Goal: Transaction & Acquisition: Subscribe to service/newsletter

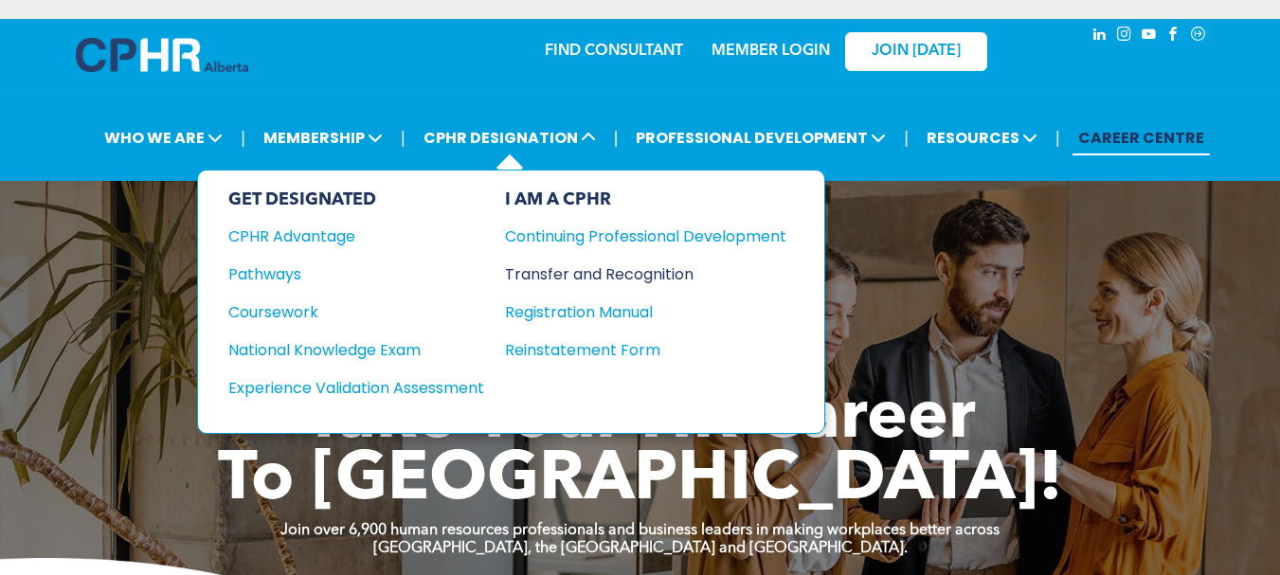
click at [612, 275] on div "Transfer and Recognition" at bounding box center [631, 275] width 253 height 24
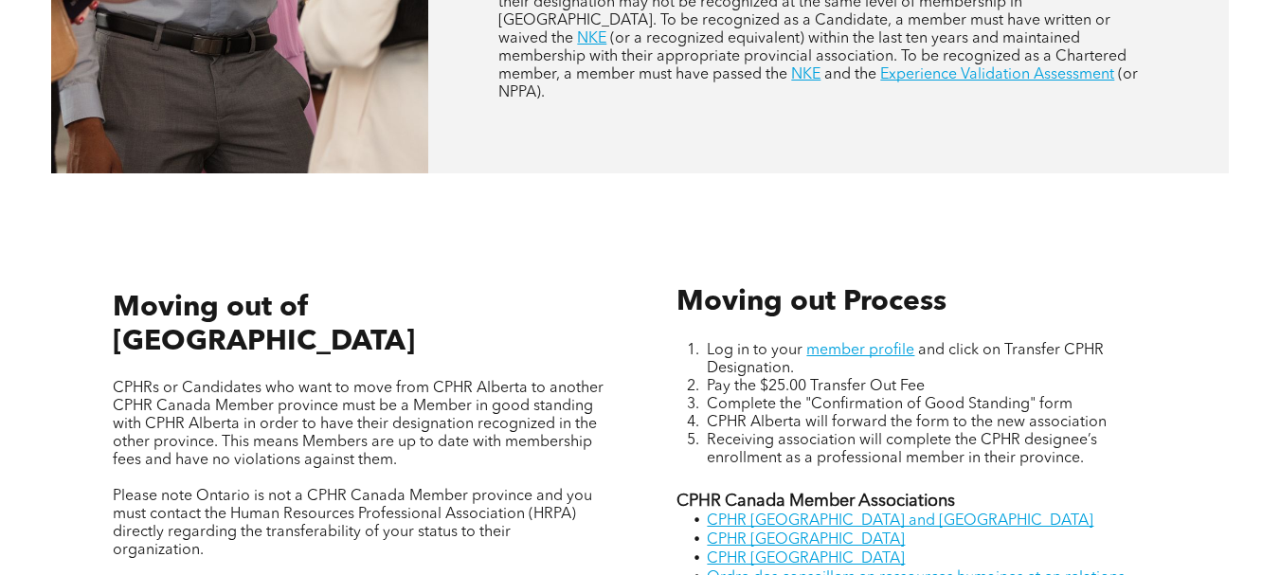
scroll to position [1327, 0]
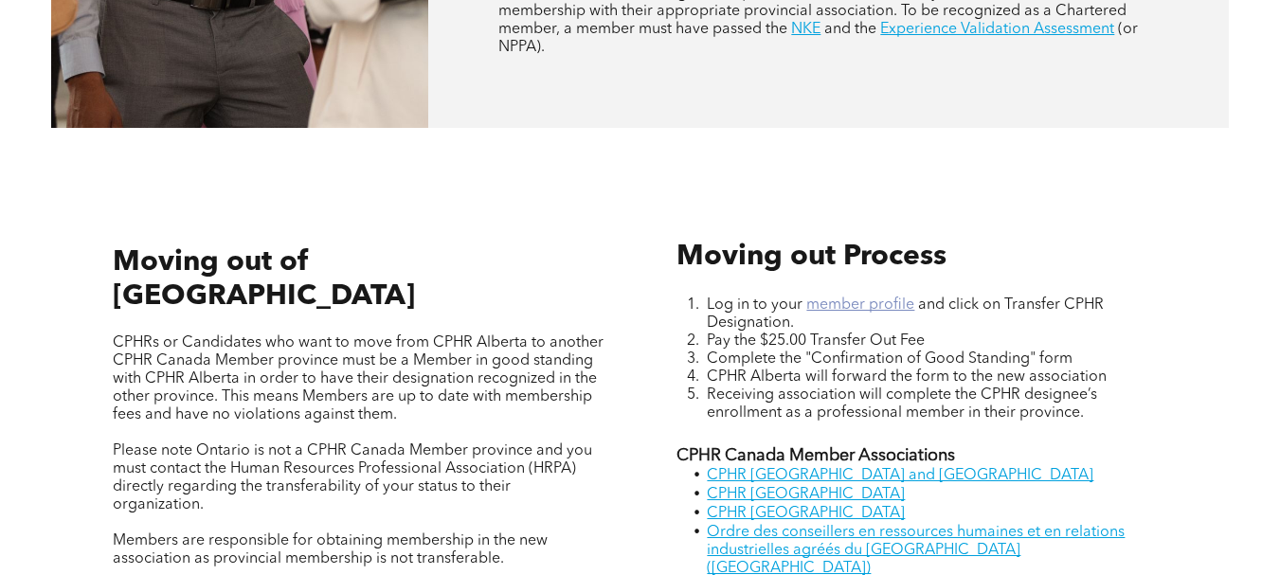
click at [849, 298] on link "member profile" at bounding box center [861, 305] width 108 height 15
click at [861, 298] on link "member profile" at bounding box center [861, 305] width 108 height 15
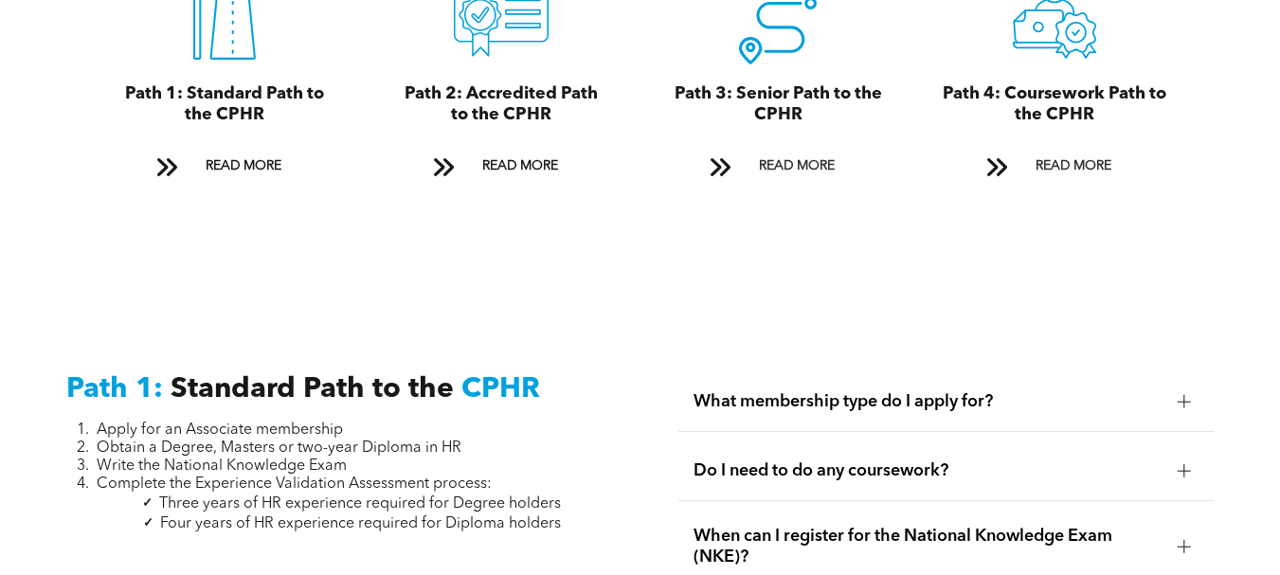
scroll to position [2275, 0]
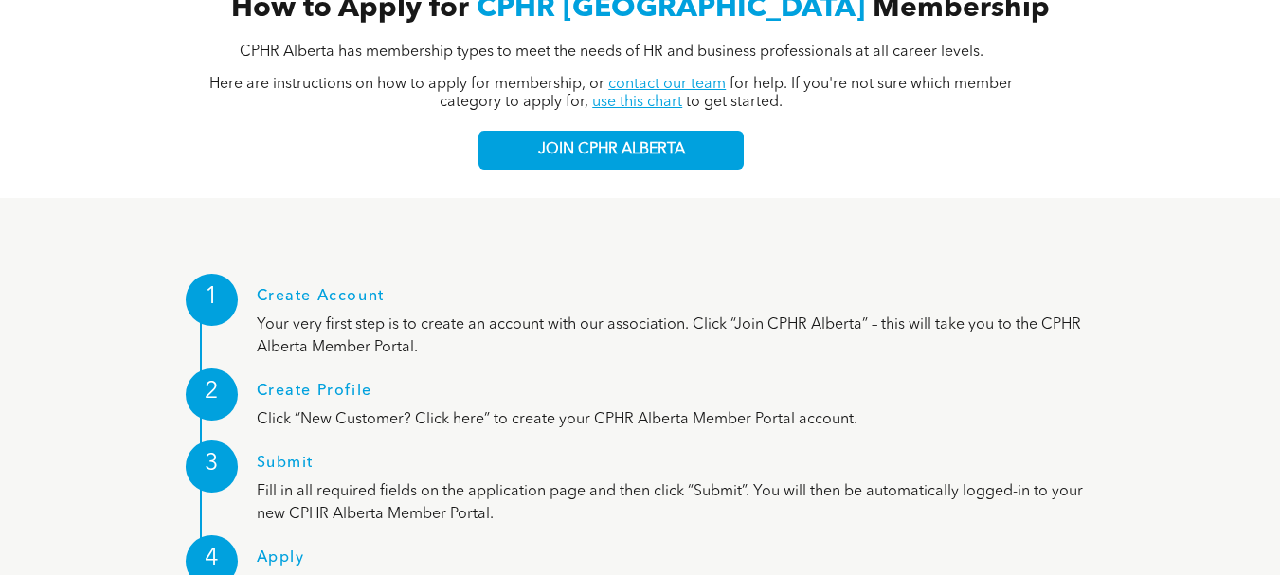
scroll to position [2180, 0]
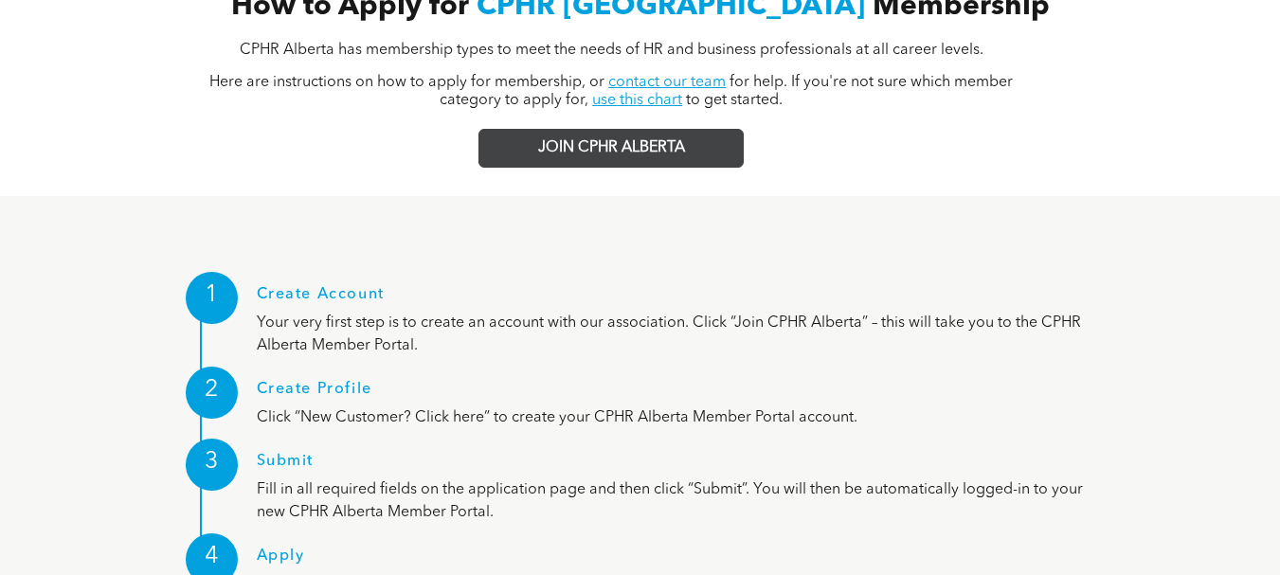
click at [641, 139] on span "JOIN CPHR ALBERTA" at bounding box center [611, 148] width 147 height 18
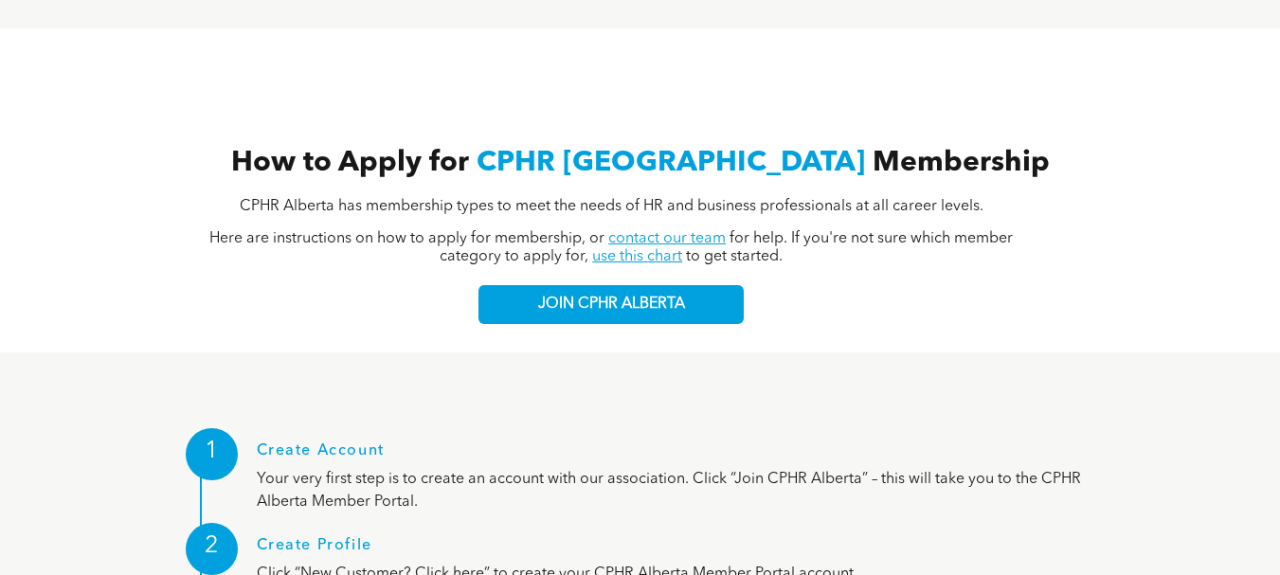
scroll to position [1895, 0]
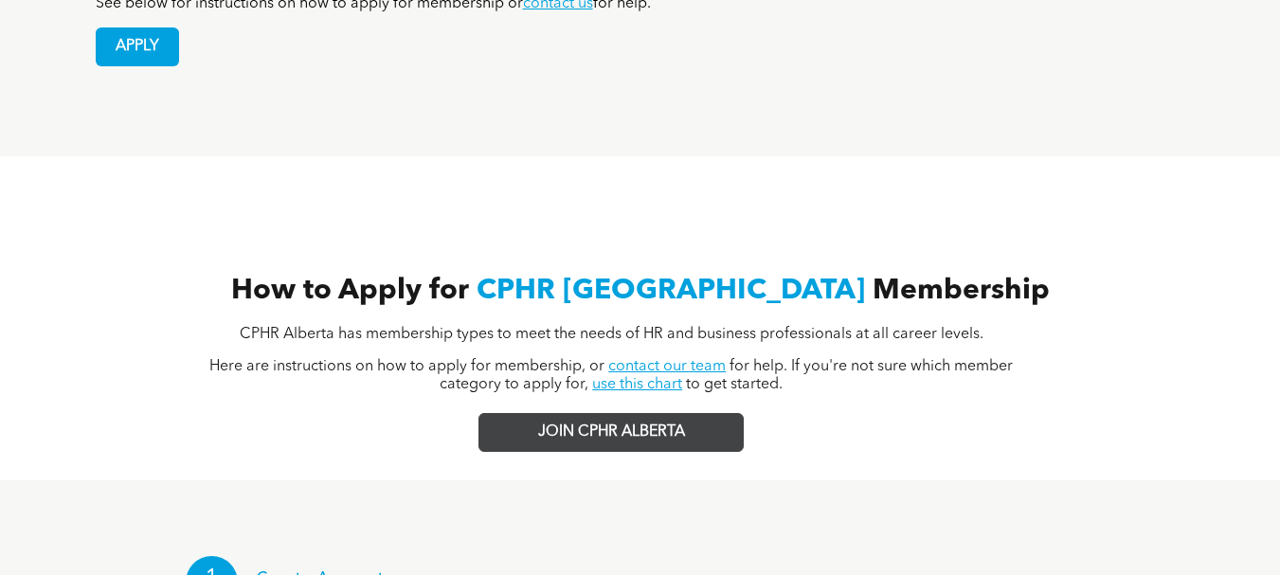
click at [667, 424] on span "JOIN CPHR ALBERTA" at bounding box center [611, 433] width 147 height 18
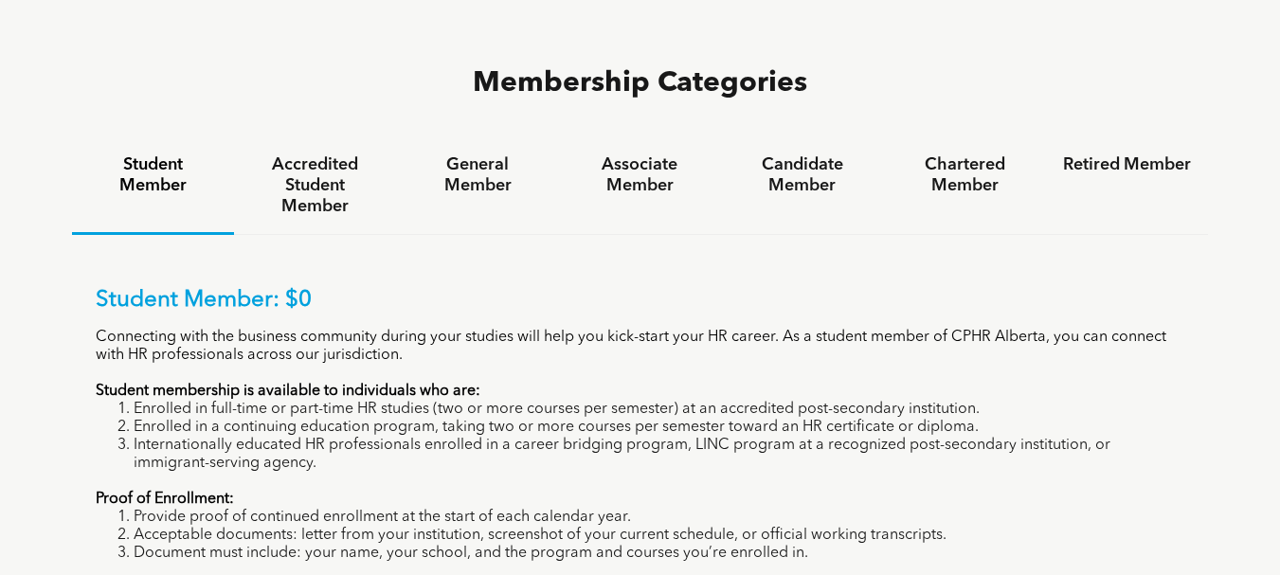
scroll to position [1232, 0]
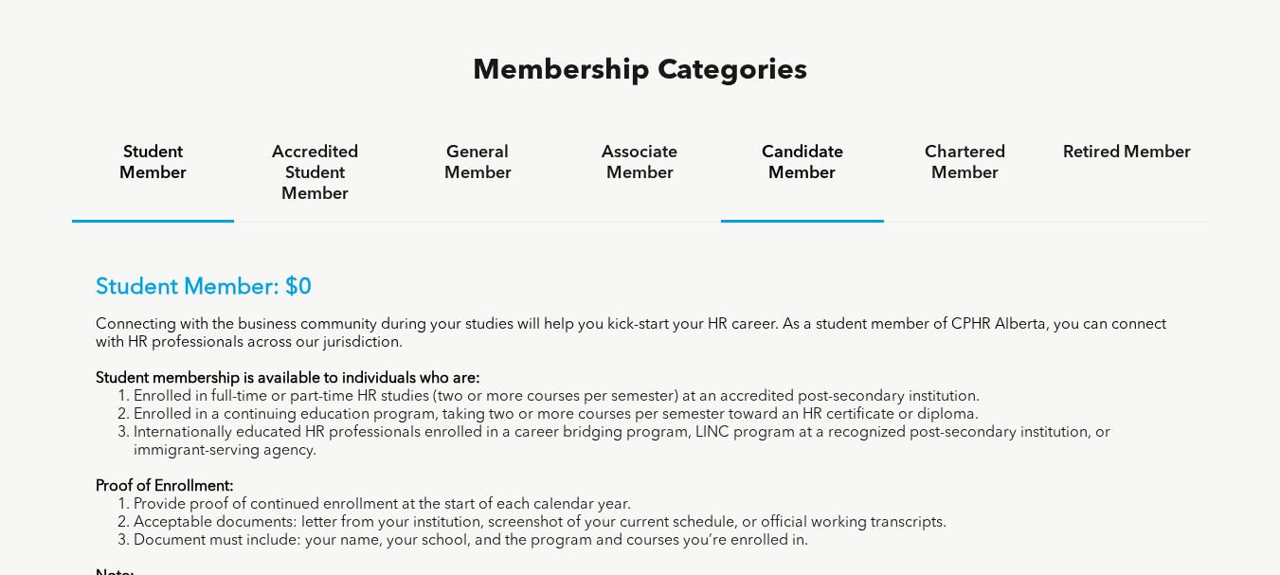
click at [792, 142] on h4 "Candidate Member" at bounding box center [802, 163] width 128 height 42
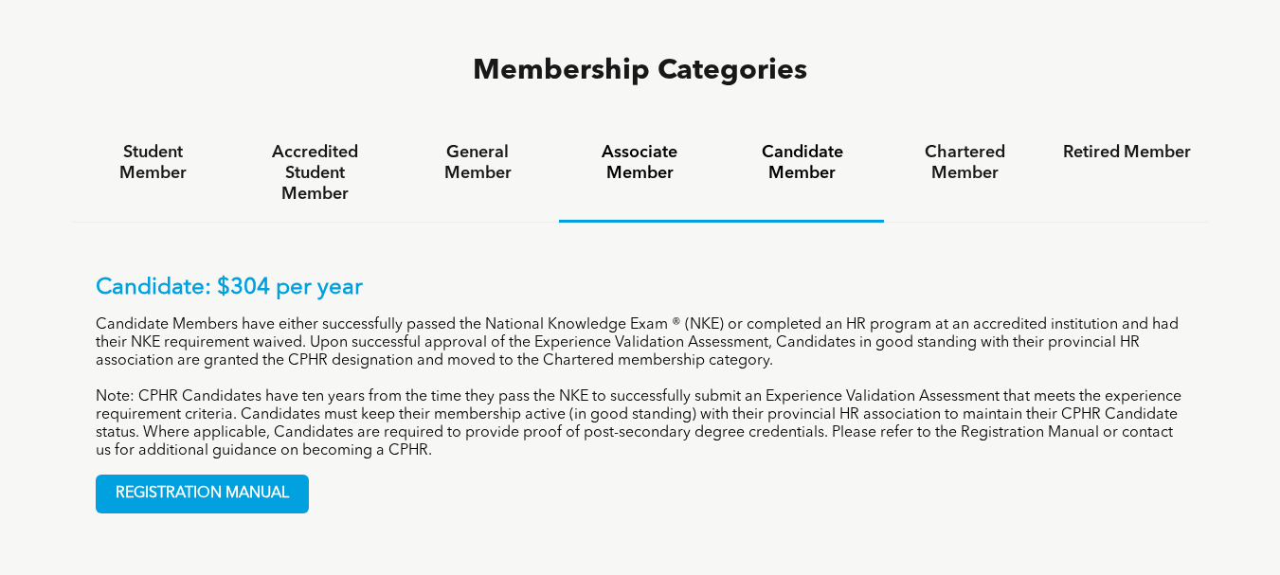
click at [629, 142] on h4 "Associate Member" at bounding box center [640, 163] width 128 height 42
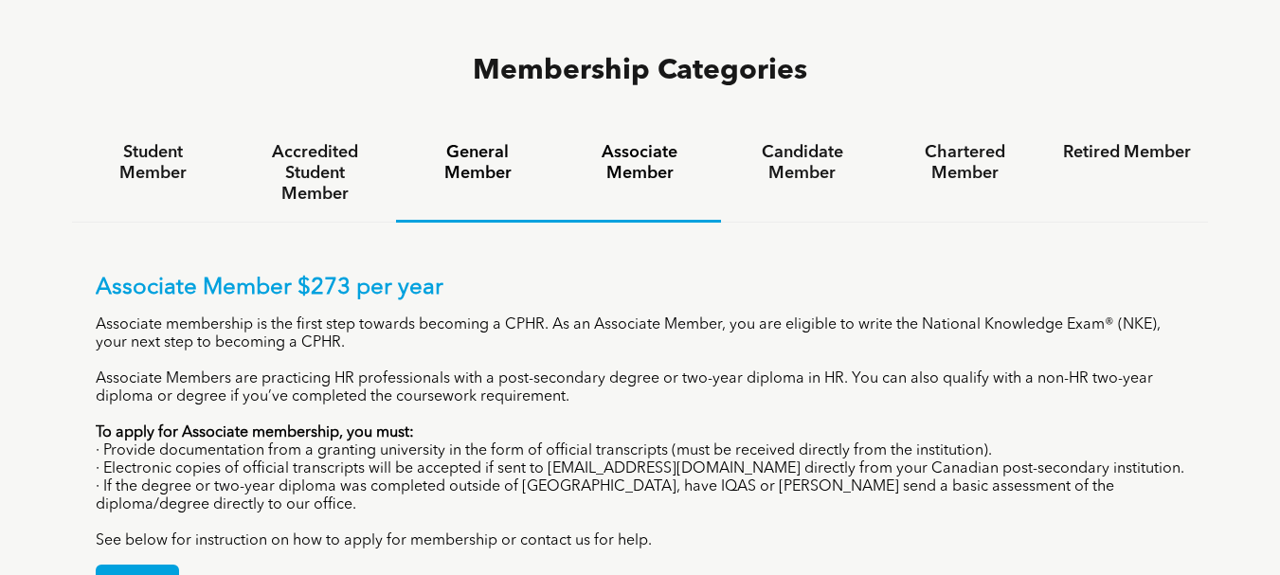
click at [480, 142] on h4 "General Member" at bounding box center [477, 163] width 128 height 42
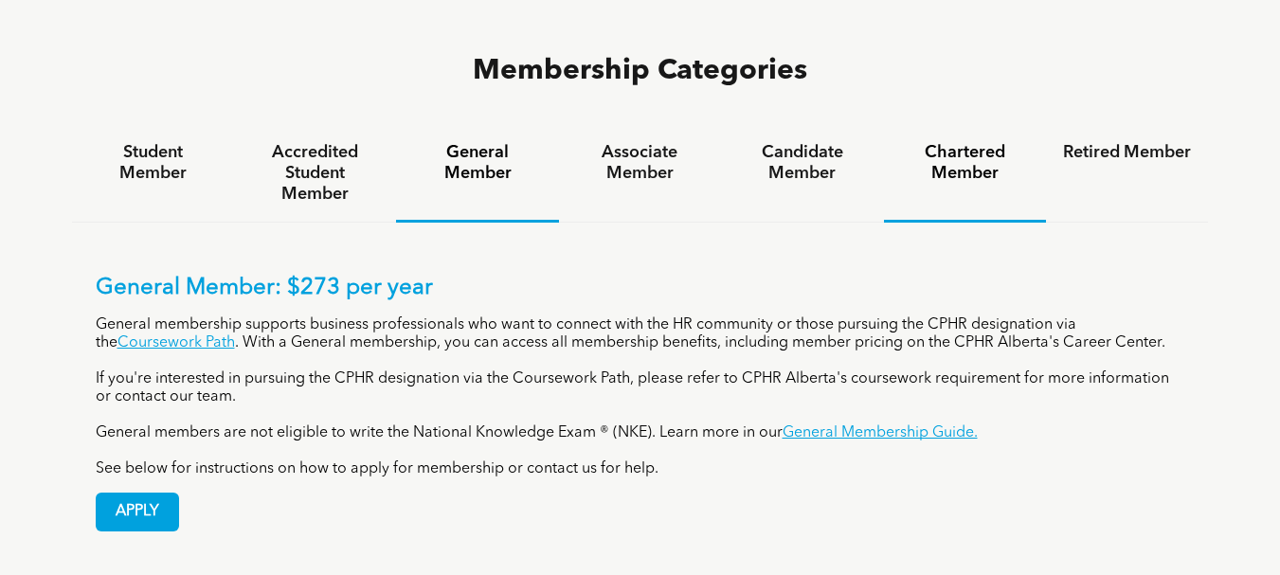
click at [947, 142] on h4 "Chartered Member" at bounding box center [965, 163] width 128 height 42
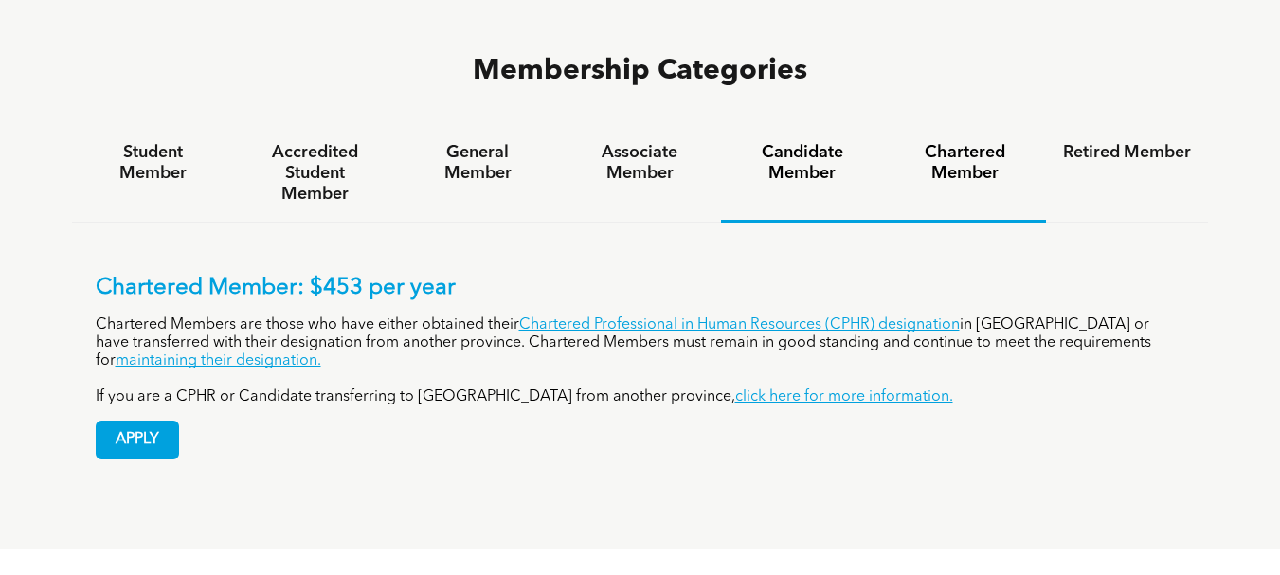
click at [821, 142] on h4 "Candidate Member" at bounding box center [802, 163] width 128 height 42
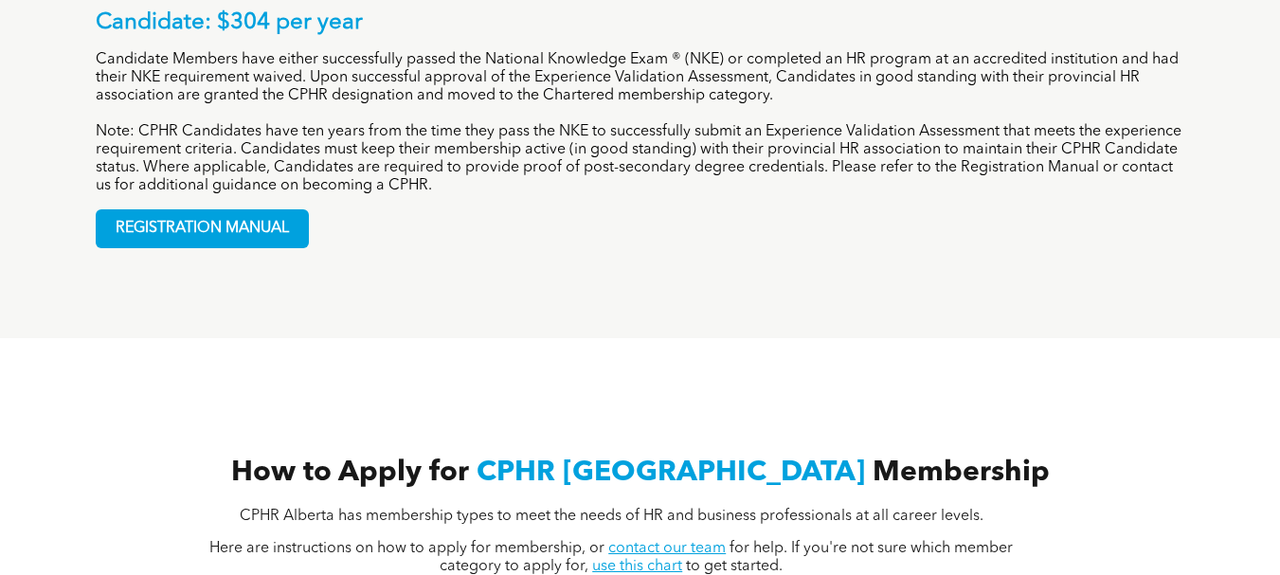
scroll to position [1327, 0]
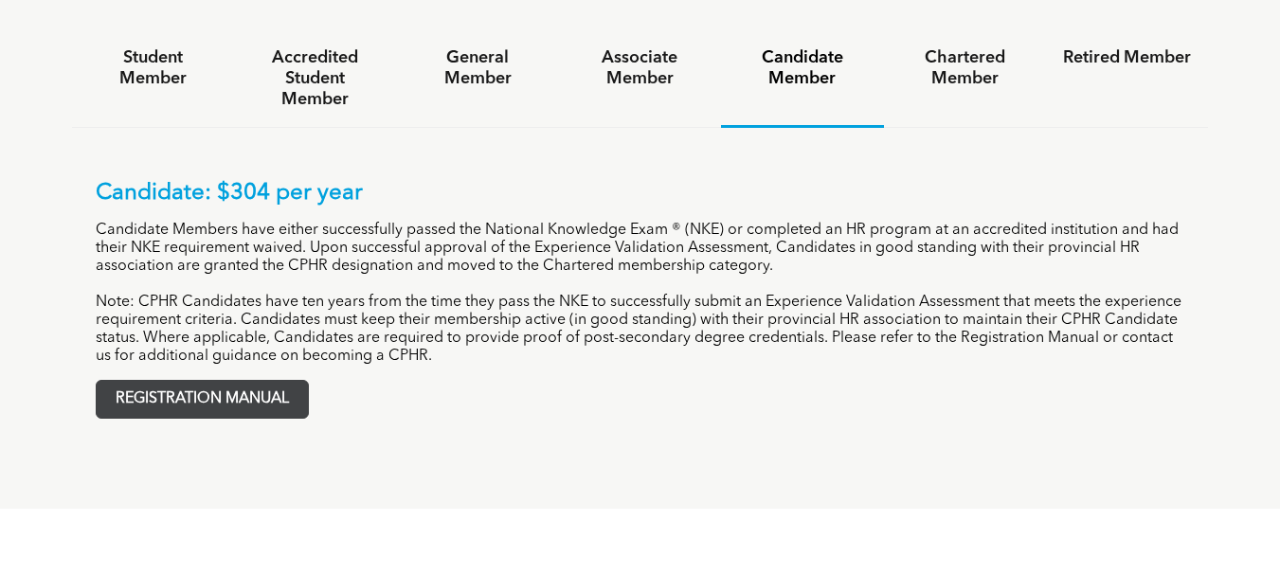
click at [174, 381] on span "REGISTRATION MANUAL" at bounding box center [202, 399] width 211 height 37
